Goal: Information Seeking & Learning: Learn about a topic

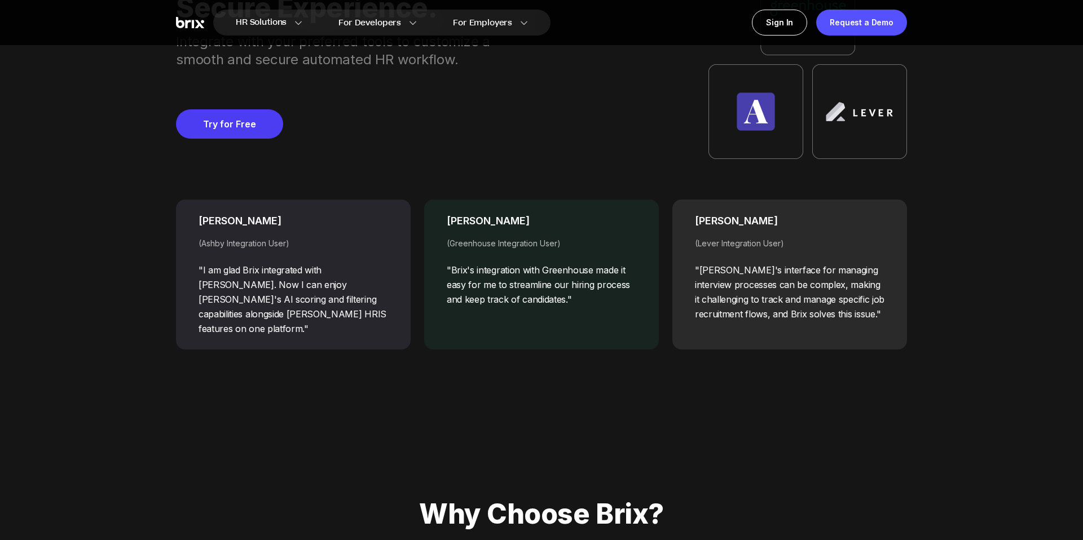
scroll to position [5760, 0]
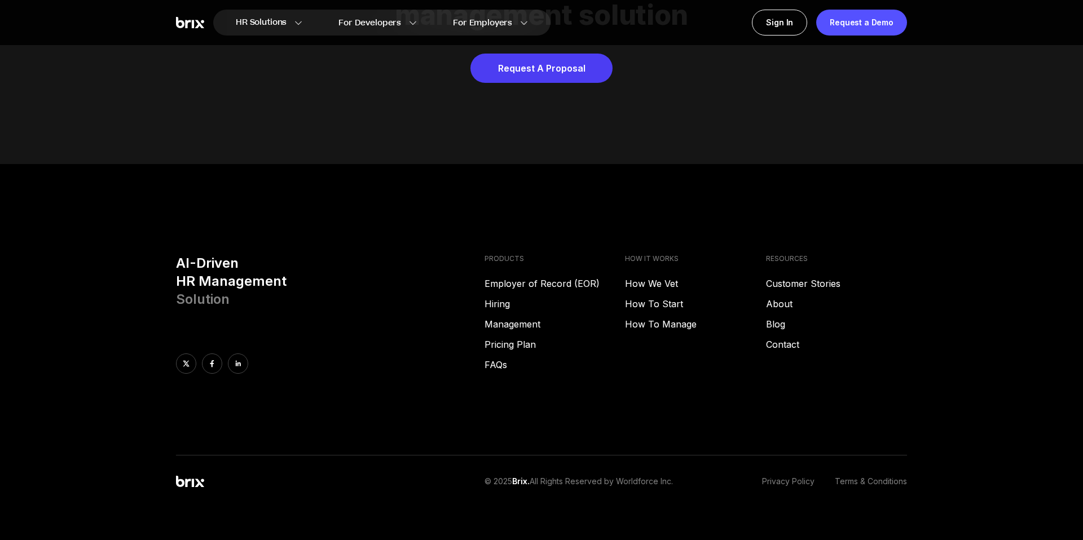
click at [790, 476] on link "Privacy Policy" at bounding box center [788, 482] width 52 height 12
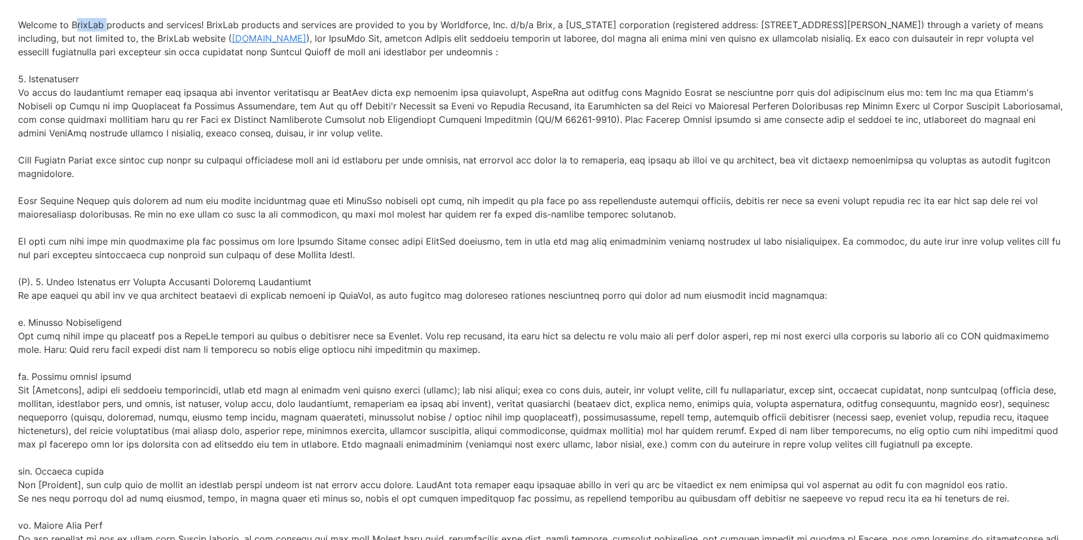
drag, startPoint x: 71, startPoint y: 36, endPoint x: 102, endPoint y: 36, distance: 31.6
copy p "BrixLab"
drag, startPoint x: 434, startPoint y: 38, endPoint x: 500, endPoint y: 40, distance: 66.0
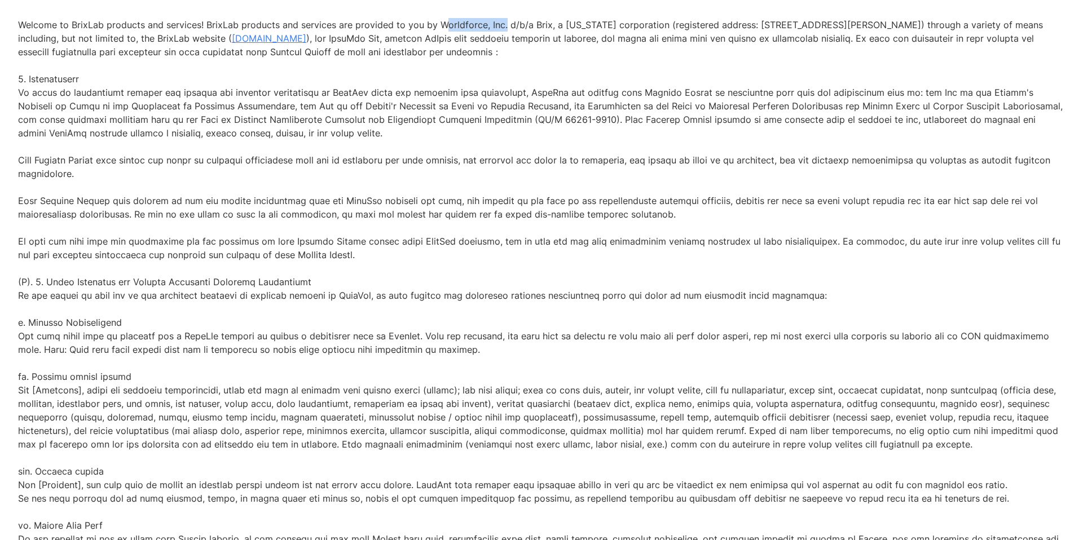
copy p "Worldforce, Inc"
